Goal: Find specific page/section: Find specific page/section

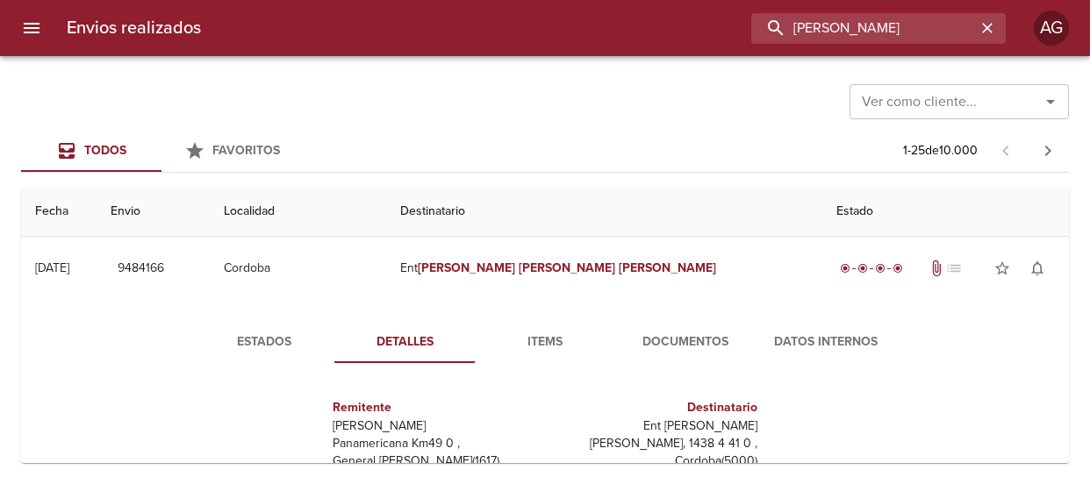
click at [921, 25] on input "[PERSON_NAME]" at bounding box center [863, 28] width 225 height 31
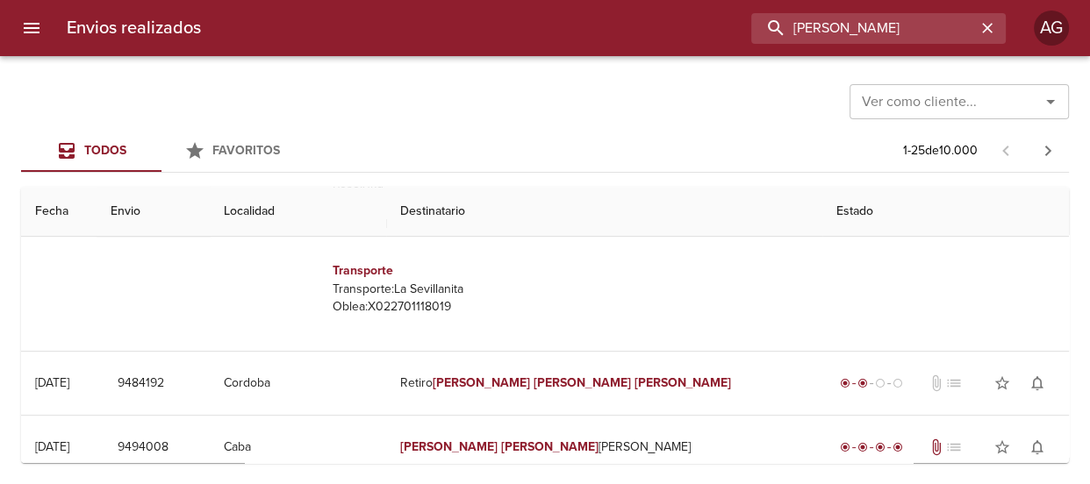
click at [921, 25] on input "[PERSON_NAME]" at bounding box center [863, 28] width 225 height 31
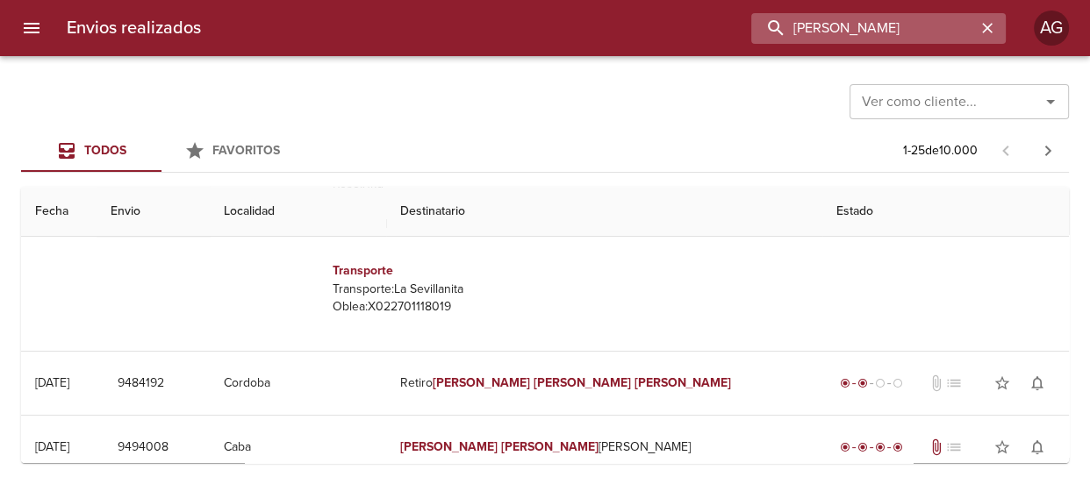
paste input "[PERSON_NAME]"
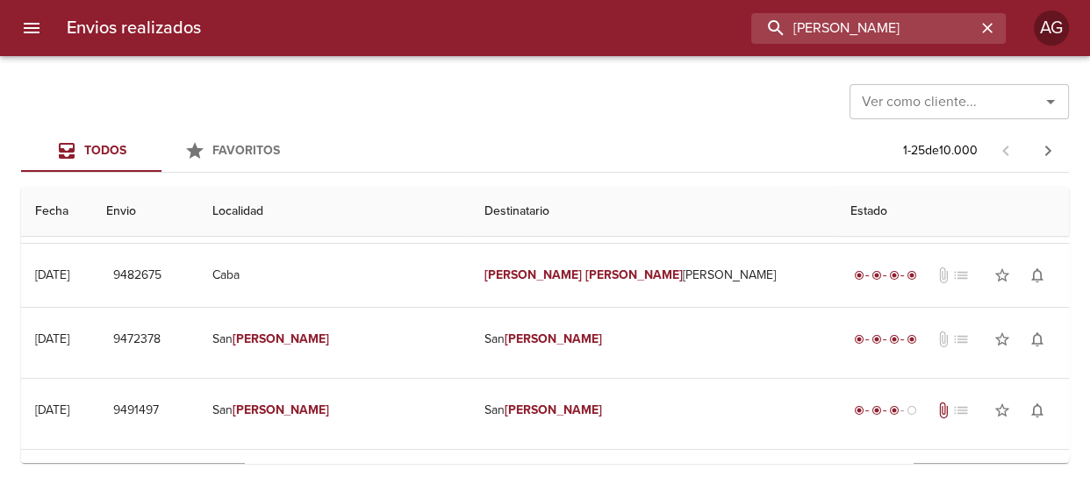
scroll to position [0, 0]
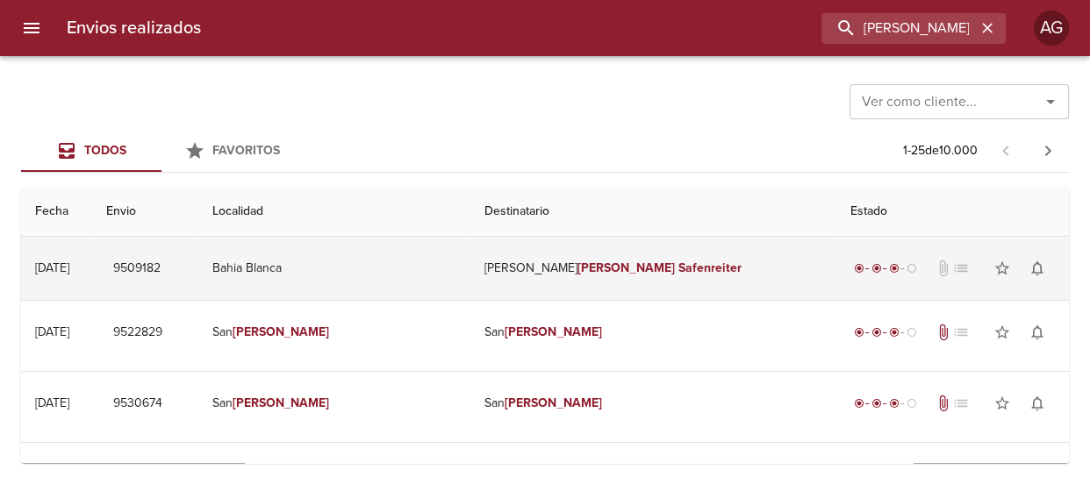
click at [417, 277] on td "Bahia Blanca" at bounding box center [333, 268] width 273 height 63
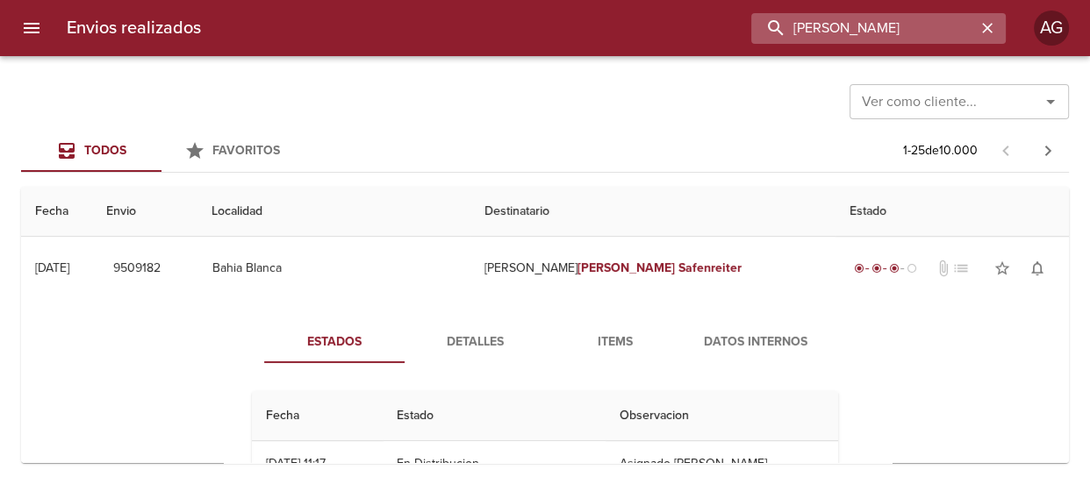
click at [911, 41] on input "[PERSON_NAME]" at bounding box center [863, 28] width 225 height 31
paste input "[PERSON_NAME]"
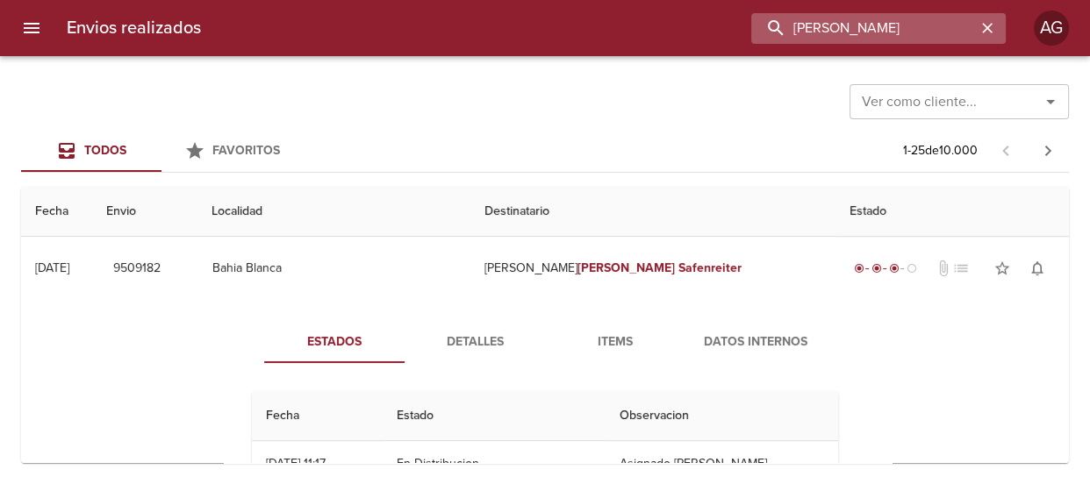
type input "[PERSON_NAME]"
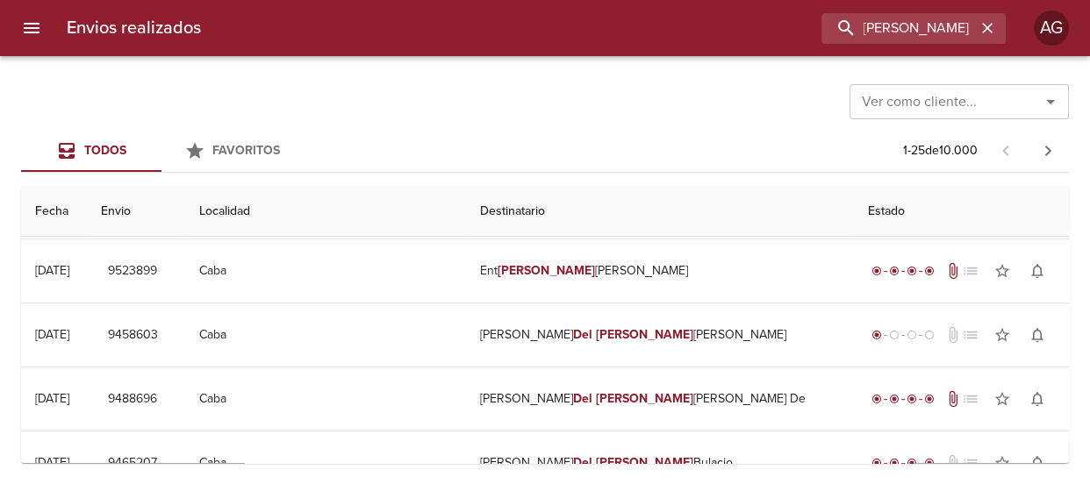
scroll to position [0, 0]
